Goal: Task Accomplishment & Management: Manage account settings

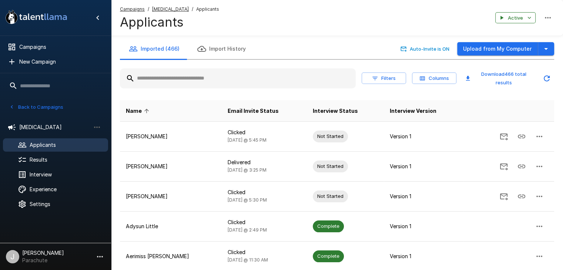
click at [37, 108] on button "Back to Campaigns" at bounding box center [36, 107] width 58 height 11
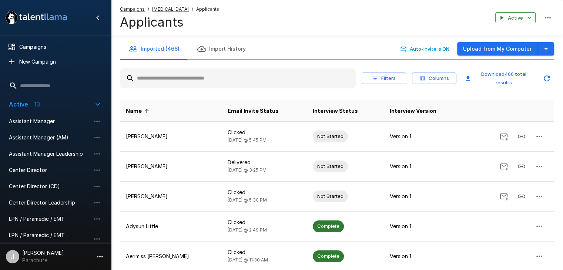
click at [99, 105] on icon "button" at bounding box center [97, 104] width 9 height 9
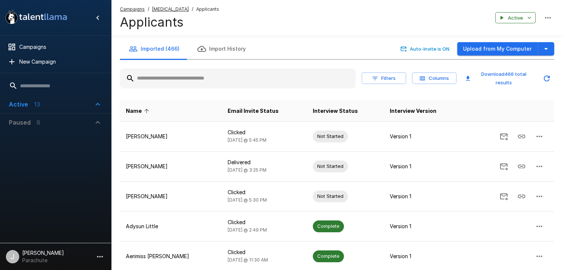
click at [99, 106] on icon "button" at bounding box center [97, 104] width 9 height 9
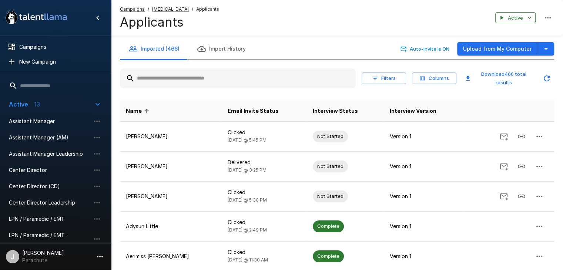
click at [100, 101] on button "Active 13" at bounding box center [55, 105] width 105 height 18
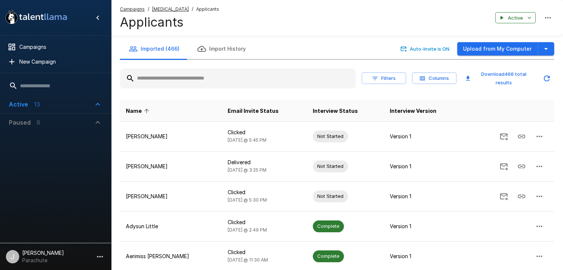
click at [96, 120] on icon "button" at bounding box center [97, 122] width 9 height 9
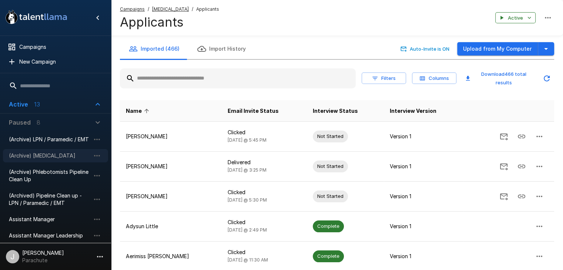
click at [43, 156] on span "(Archive) [MEDICAL_DATA]" at bounding box center [50, 155] width 82 height 7
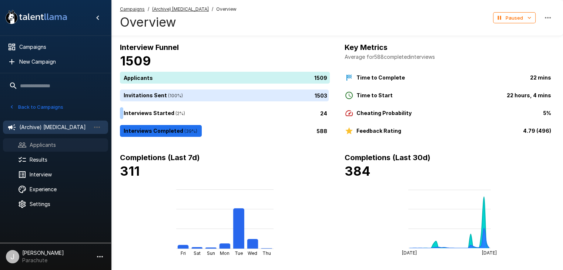
click at [69, 150] on div "Applicants" at bounding box center [55, 145] width 105 height 13
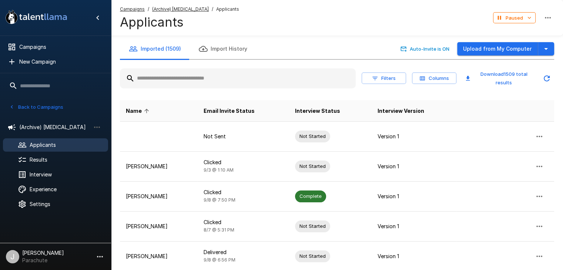
click at [176, 70] on div at bounding box center [238, 79] width 236 height 20
click at [175, 76] on input "text" at bounding box center [238, 78] width 236 height 13
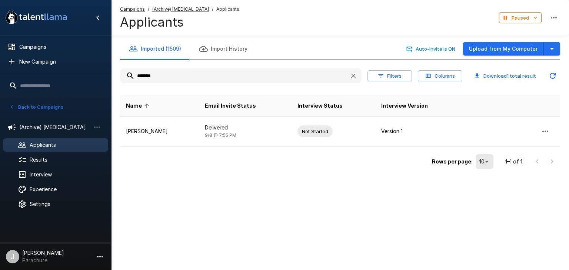
drag, startPoint x: 166, startPoint y: 78, endPoint x: 106, endPoint y: 77, distance: 60.0
click at [111, 77] on div ".st0{fill:#FFFFFF;} .st1{fill:#76a4ed;} Campaigns New Campaign Active 13 Assist…" at bounding box center [340, 100] width 458 height 201
drag, startPoint x: 161, startPoint y: 73, endPoint x: 42, endPoint y: 72, distance: 118.9
click at [111, 70] on div ".st0{fill:#FFFFFF;} .st1{fill:#76a4ed;} Campaigns New Campaign Active 13 Assist…" at bounding box center [340, 100] width 458 height 201
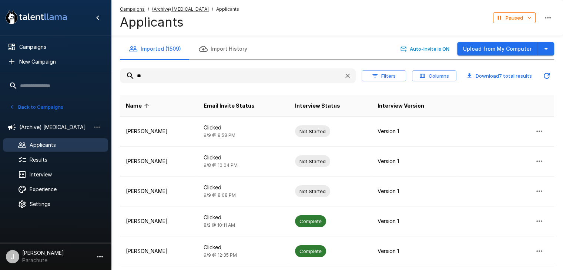
type input "*"
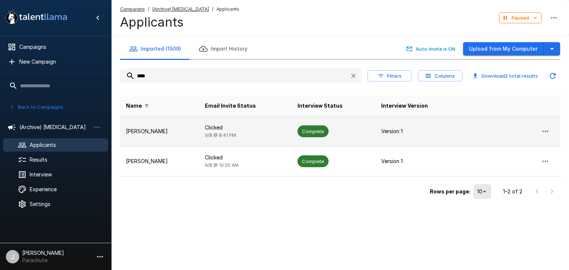
type input "****"
click at [150, 130] on p "[PERSON_NAME]" at bounding box center [159, 131] width 67 height 7
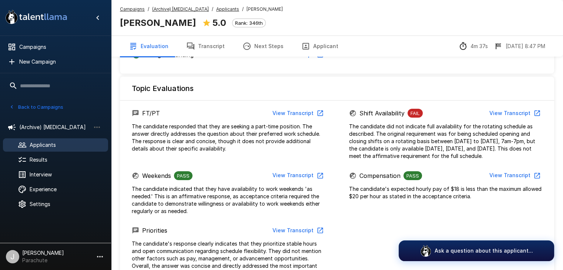
scroll to position [296, 0]
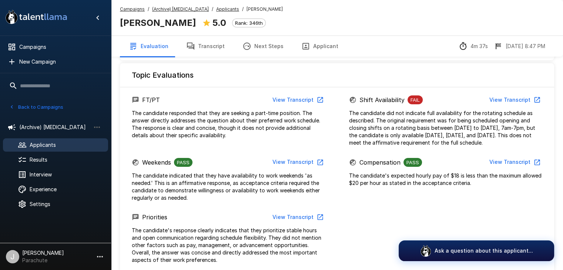
click at [516, 97] on button "View Transcript" at bounding box center [515, 100] width 56 height 14
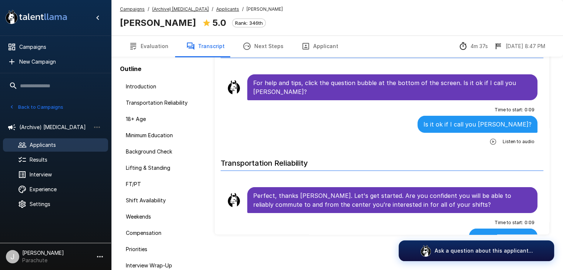
scroll to position [39, 0]
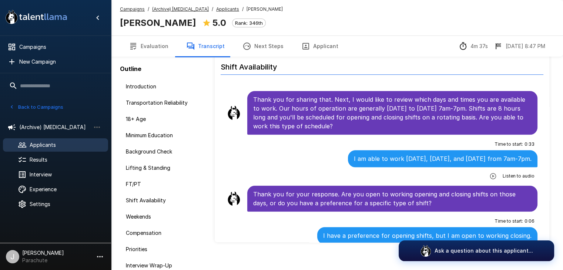
scroll to position [770, 0]
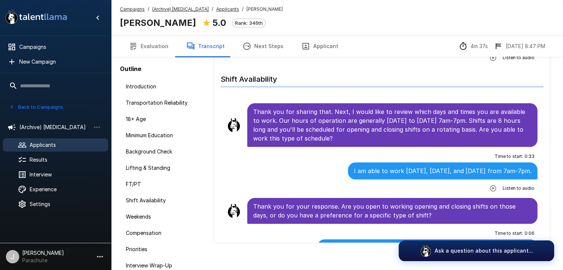
click at [202, 45] on button "Transcript" at bounding box center [205, 46] width 56 height 21
click at [153, 49] on button "Evaluation" at bounding box center [148, 46] width 57 height 21
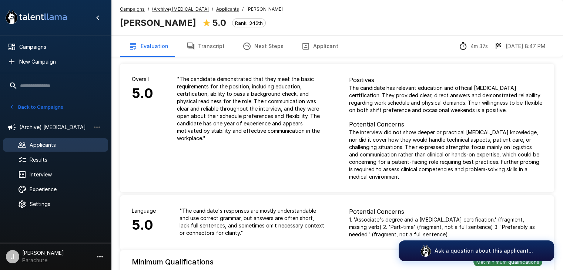
click at [219, 6] on u "Applicants" at bounding box center [227, 9] width 23 height 6
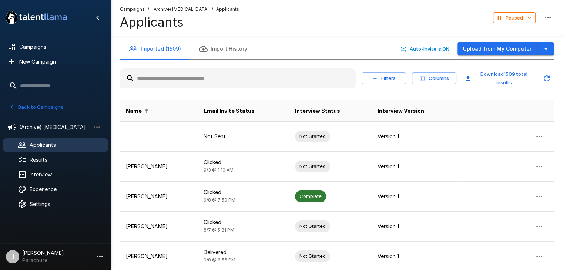
drag, startPoint x: 164, startPoint y: 82, endPoint x: 156, endPoint y: 83, distance: 7.9
click at [157, 82] on input "text" at bounding box center [238, 78] width 236 height 13
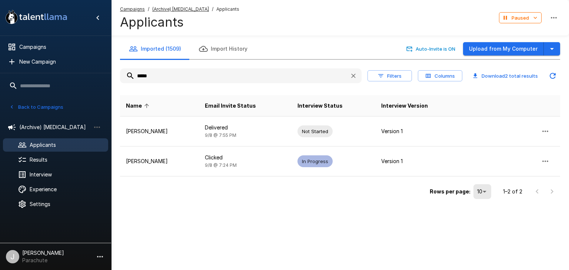
drag, startPoint x: 161, startPoint y: 69, endPoint x: 43, endPoint y: 79, distance: 119.0
click at [111, 70] on div ".st0{fill:#FFFFFF;} .st1{fill:#76a4ed;} Campaigns New Campaign Active 13 Assist…" at bounding box center [340, 115] width 458 height 231
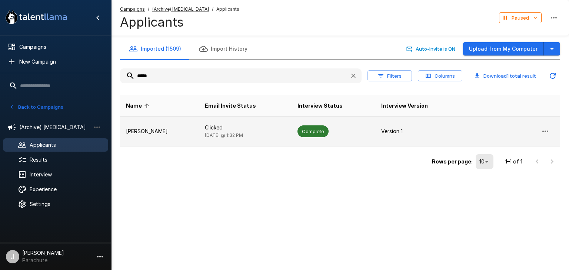
type input "*****"
click at [381, 134] on p "Version 1" at bounding box center [418, 131] width 74 height 7
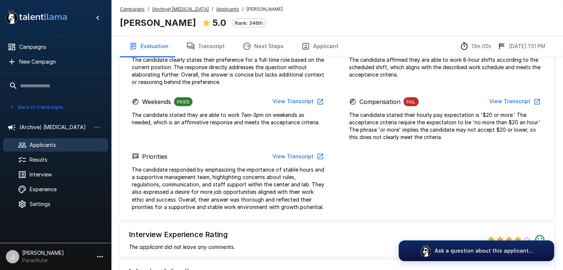
scroll to position [408, 0]
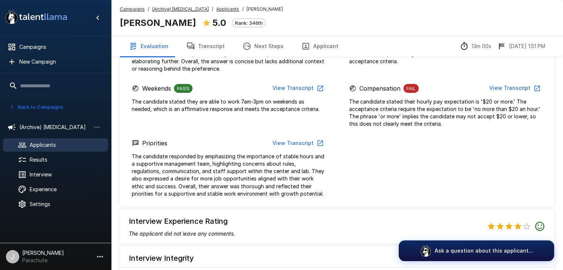
click at [39, 143] on span "Applicants" at bounding box center [66, 145] width 73 height 7
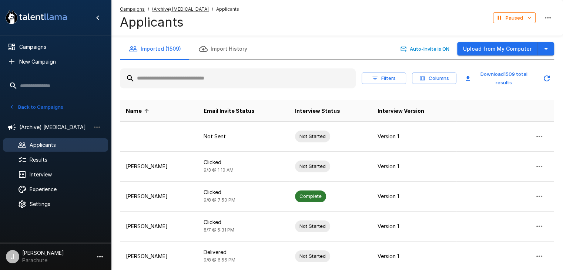
click at [176, 81] on input "text" at bounding box center [238, 78] width 236 height 13
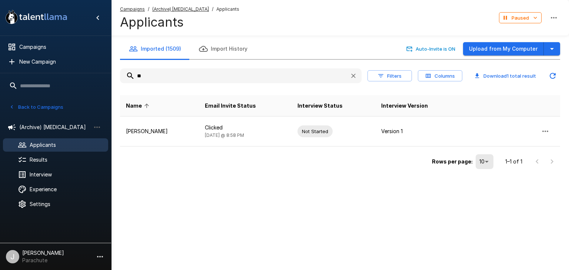
type input "*"
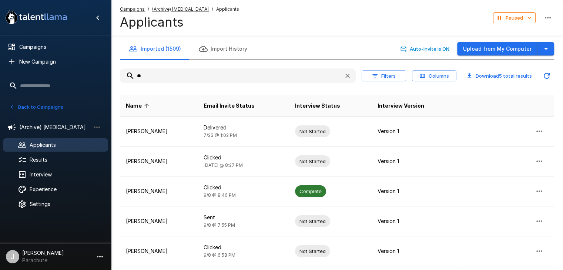
type input "*"
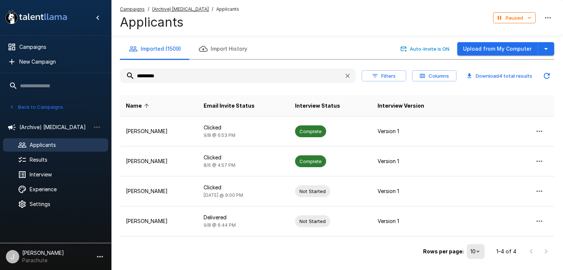
drag, startPoint x: 179, startPoint y: 72, endPoint x: 58, endPoint y: 79, distance: 121.7
click at [111, 77] on div ".st0{fill:#FFFFFF;} .st1{fill:#76a4ed;} Campaigns New Campaign Active 13 Assist…" at bounding box center [337, 145] width 452 height 291
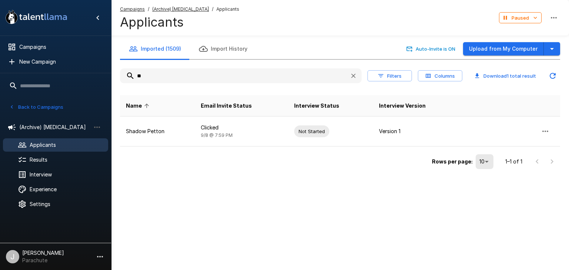
type input "*"
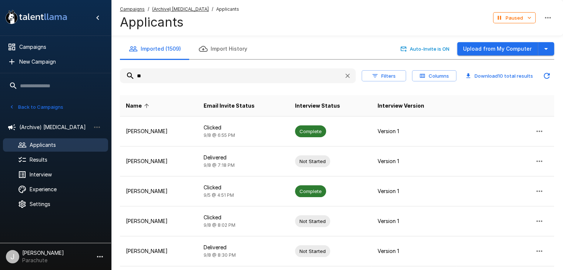
type input "*"
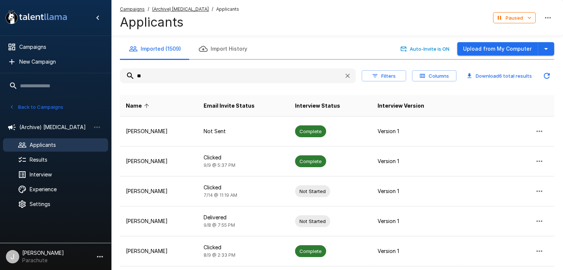
type input "*"
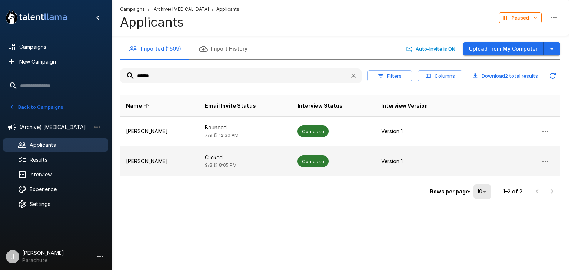
type input "******"
click at [238, 161] on td "Clicked [DATE] 8:05 PM" at bounding box center [245, 162] width 93 height 30
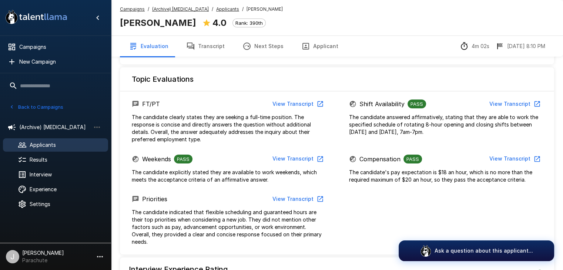
scroll to position [296, 0]
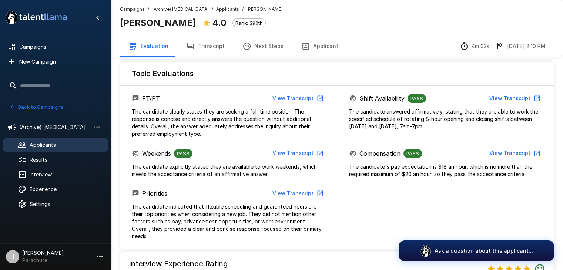
click at [53, 142] on span "Applicants" at bounding box center [66, 145] width 73 height 7
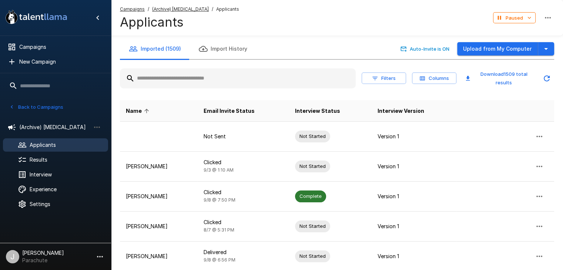
click at [194, 75] on input "text" at bounding box center [238, 78] width 236 height 13
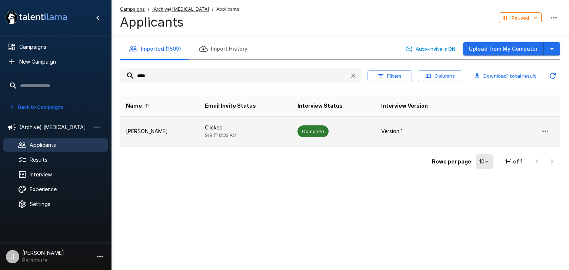
type input "****"
click at [228, 129] on p "Clicked" at bounding box center [245, 127] width 81 height 7
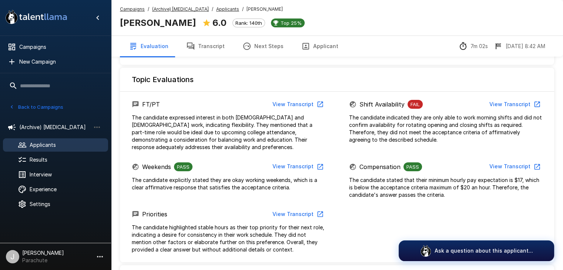
scroll to position [296, 0]
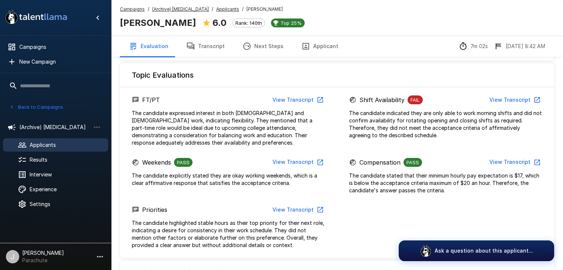
drag, startPoint x: 311, startPoint y: 201, endPoint x: 112, endPoint y: 242, distance: 203.9
drag, startPoint x: 112, startPoint y: 242, endPoint x: 438, endPoint y: 171, distance: 334.0
click at [438, 171] on div "Compensation PASS View Transcript The candidate stated that their minimum hourl…" at bounding box center [445, 175] width 217 height 39
click at [443, 162] on div "Compensation PASS View Transcript" at bounding box center [446, 163] width 194 height 14
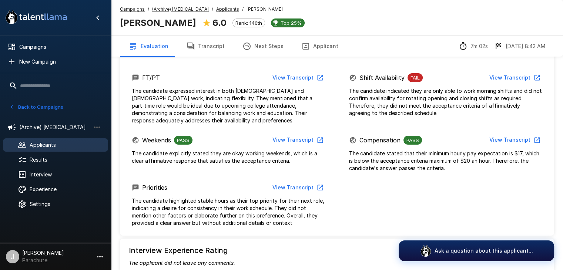
scroll to position [333, 0]
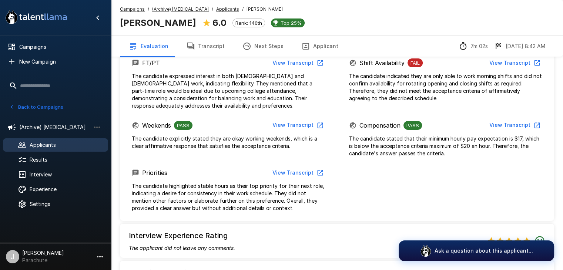
click at [500, 64] on button "View Transcript" at bounding box center [515, 63] width 56 height 14
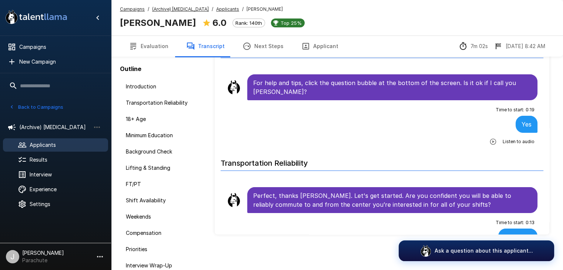
scroll to position [39, 0]
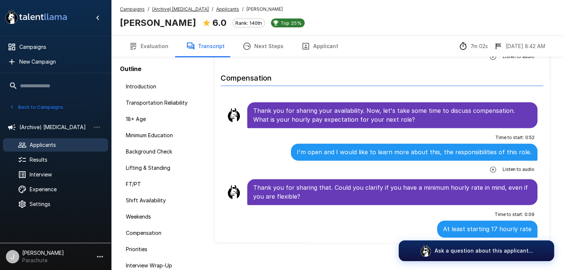
scroll to position [1189, 0]
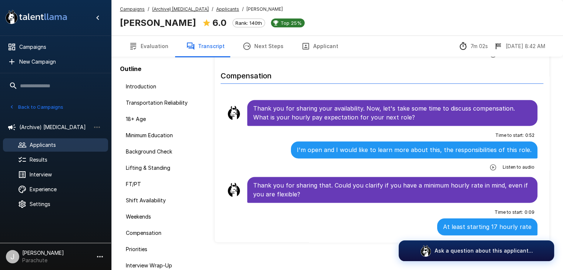
click at [191, 50] on button "Transcript" at bounding box center [205, 46] width 56 height 21
click at [50, 144] on span "Applicants" at bounding box center [66, 145] width 73 height 7
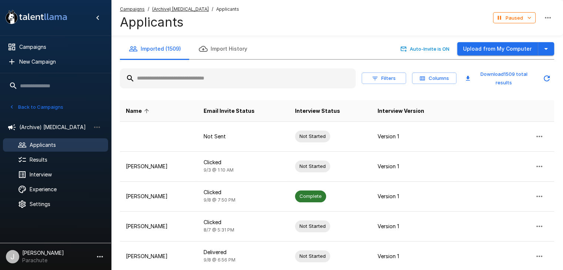
click at [208, 76] on input "text" at bounding box center [238, 78] width 236 height 13
click at [185, 74] on input "text" at bounding box center [238, 78] width 236 height 13
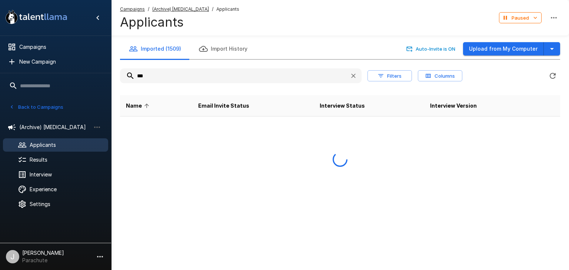
type input "***"
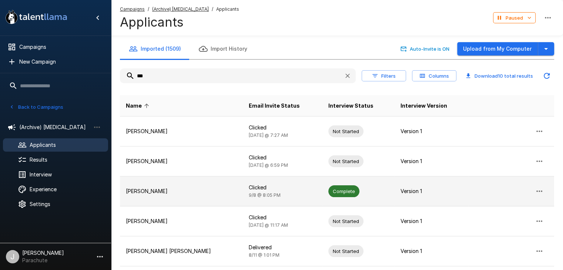
click at [264, 183] on td "Clicked [DATE] 8:05 PM" at bounding box center [283, 192] width 80 height 30
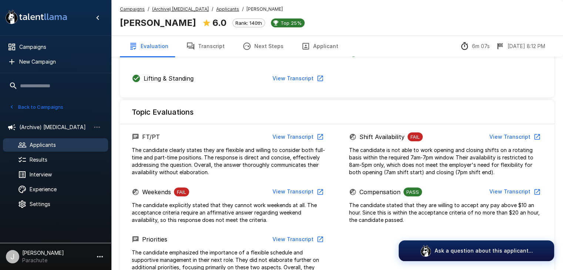
scroll to position [296, 0]
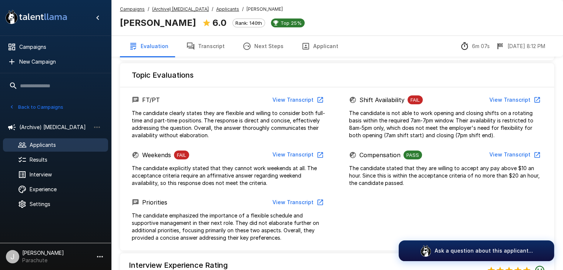
click at [66, 143] on span "Applicants" at bounding box center [66, 145] width 73 height 7
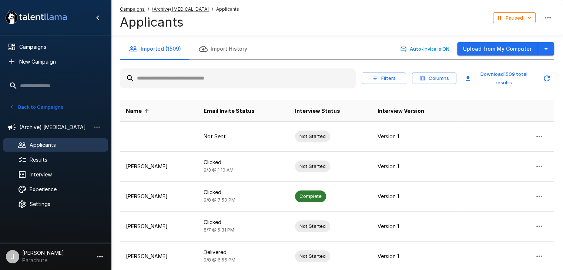
click at [170, 82] on input "text" at bounding box center [238, 78] width 236 height 13
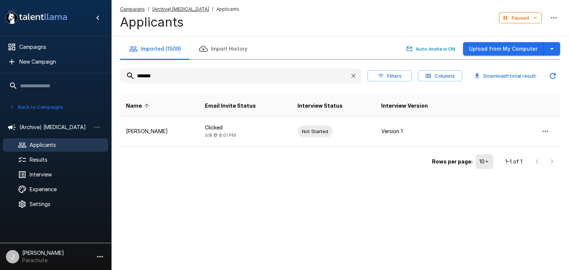
drag, startPoint x: 167, startPoint y: 80, endPoint x: 102, endPoint y: 79, distance: 64.9
click at [111, 79] on div ".st0{fill:#FFFFFF;} .st1{fill:#76a4ed;} Campaigns New Campaign Active 13 Assist…" at bounding box center [340, 100] width 458 height 201
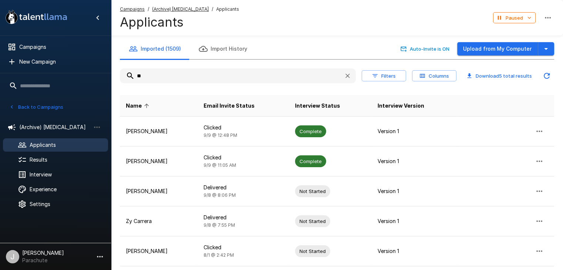
type input "*"
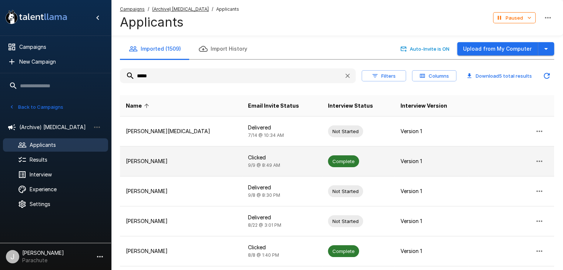
type input "*****"
click at [184, 166] on td "[PERSON_NAME]" at bounding box center [181, 162] width 122 height 30
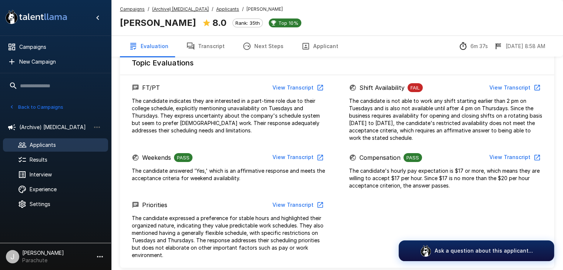
scroll to position [333, 0]
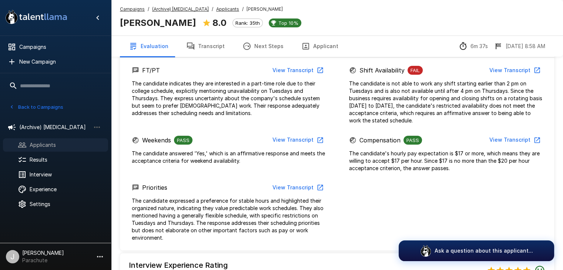
click at [38, 143] on span "Applicants" at bounding box center [66, 145] width 73 height 7
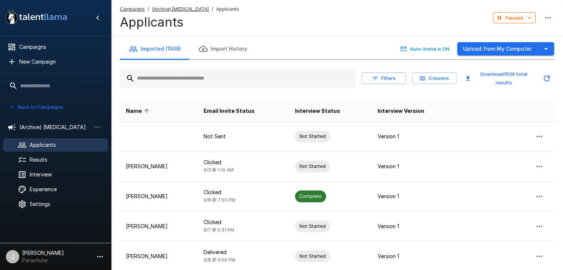
drag, startPoint x: 170, startPoint y: 79, endPoint x: 169, endPoint y: 89, distance: 9.7
click at [171, 81] on input "text" at bounding box center [238, 78] width 236 height 13
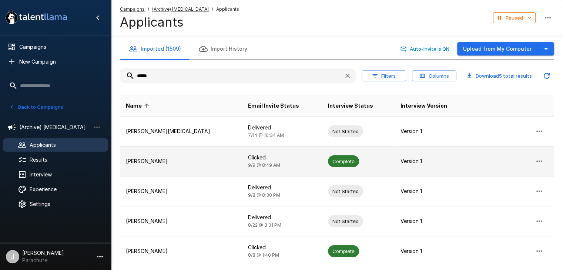
type input "*****"
click at [156, 169] on td "[PERSON_NAME]" at bounding box center [181, 162] width 122 height 30
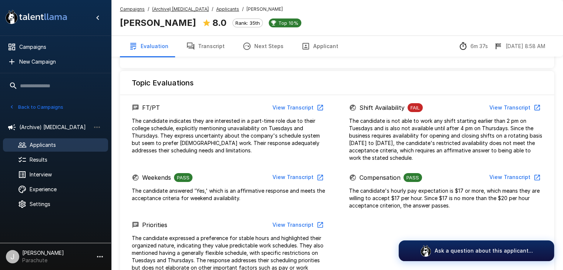
scroll to position [296, 0]
drag, startPoint x: 44, startPoint y: 144, endPoint x: 100, endPoint y: 130, distance: 57.5
click at [45, 143] on span "Applicants" at bounding box center [66, 145] width 73 height 7
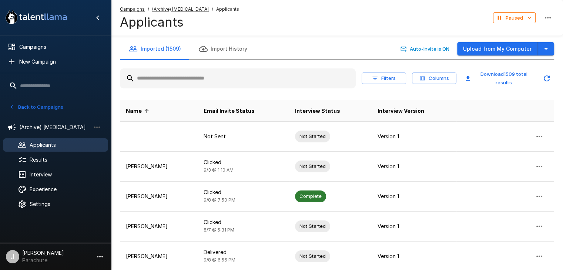
click at [167, 73] on input "text" at bounding box center [238, 78] width 236 height 13
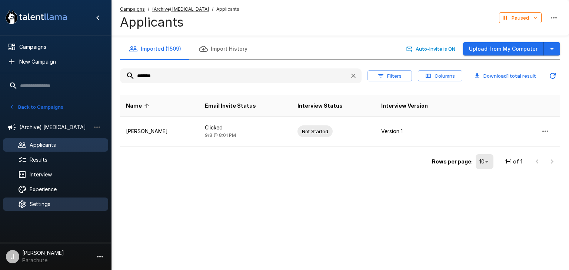
type input "*******"
click at [353, 75] on icon "button" at bounding box center [353, 75] width 7 height 7
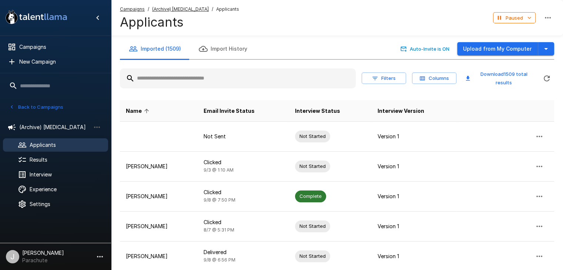
click at [230, 69] on div at bounding box center [238, 79] width 236 height 20
click at [228, 80] on input "text" at bounding box center [238, 78] width 236 height 13
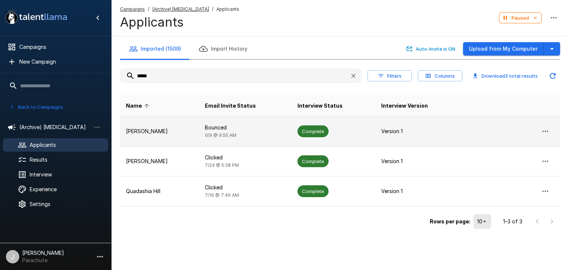
type input "*****"
click at [251, 133] on td "Bounced [DATE] 9:55 AM" at bounding box center [245, 132] width 93 height 30
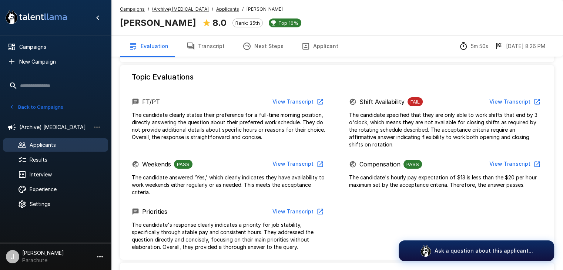
scroll to position [296, 0]
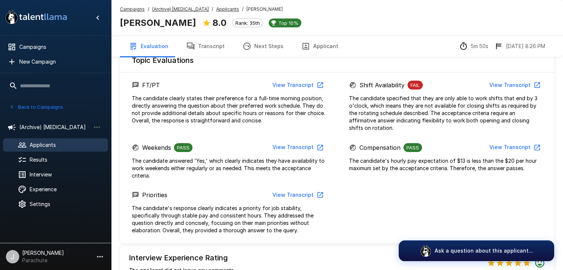
click at [510, 89] on button "View Transcript" at bounding box center [515, 86] width 56 height 14
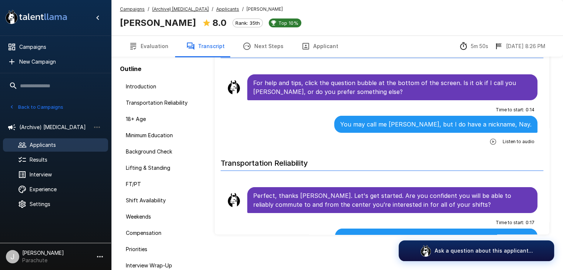
scroll to position [39, 0]
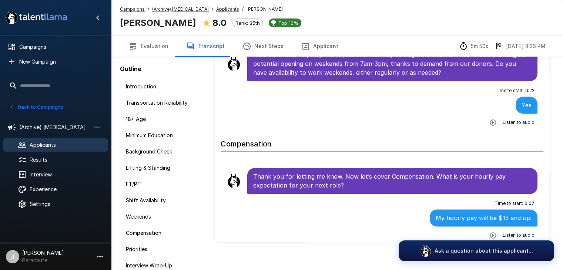
scroll to position [1152, 0]
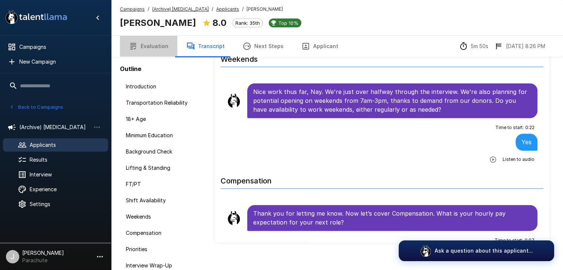
click at [151, 49] on button "Evaluation" at bounding box center [148, 46] width 57 height 21
